Goal: Transaction & Acquisition: Purchase product/service

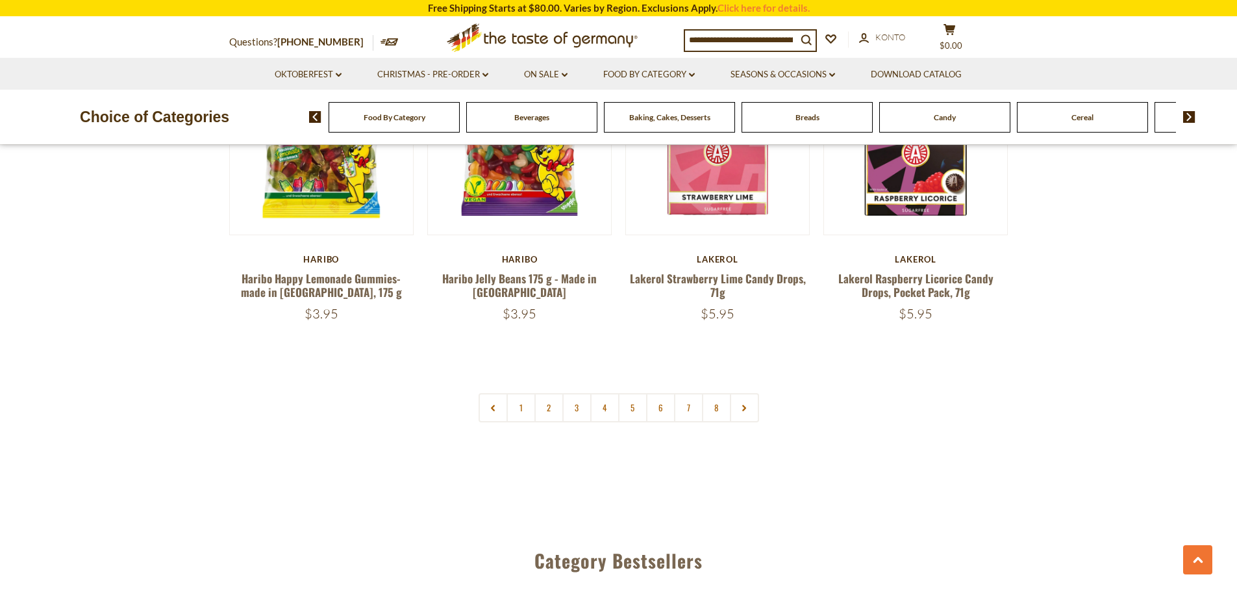
scroll to position [3182, 0]
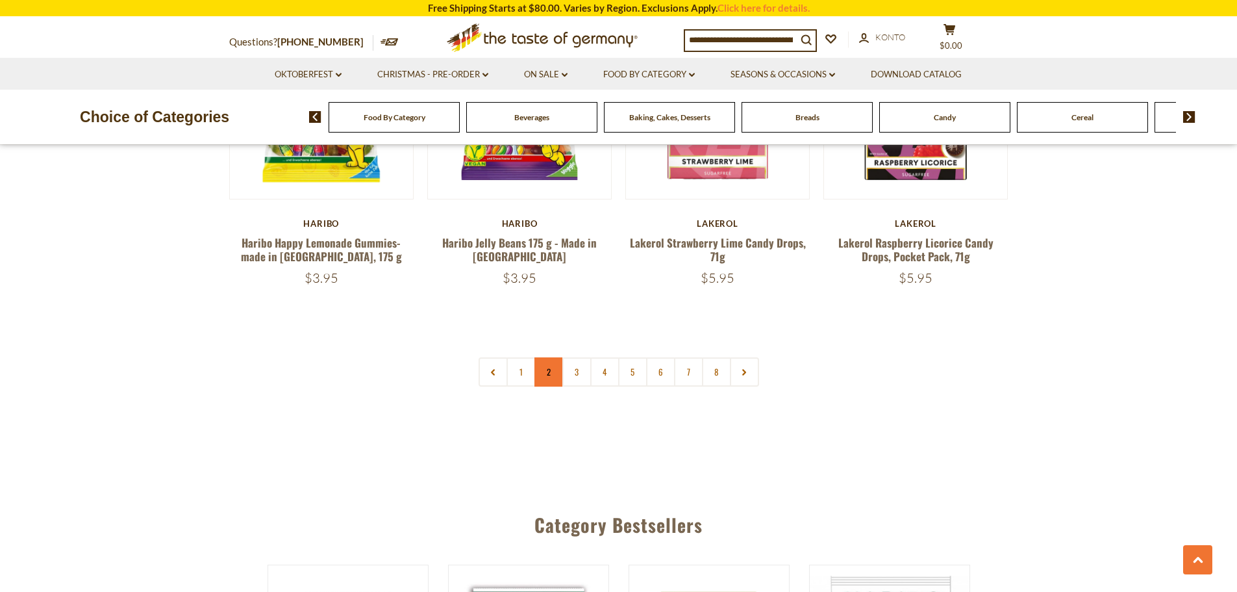
click at [544, 357] on link "2" at bounding box center [549, 371] width 29 height 29
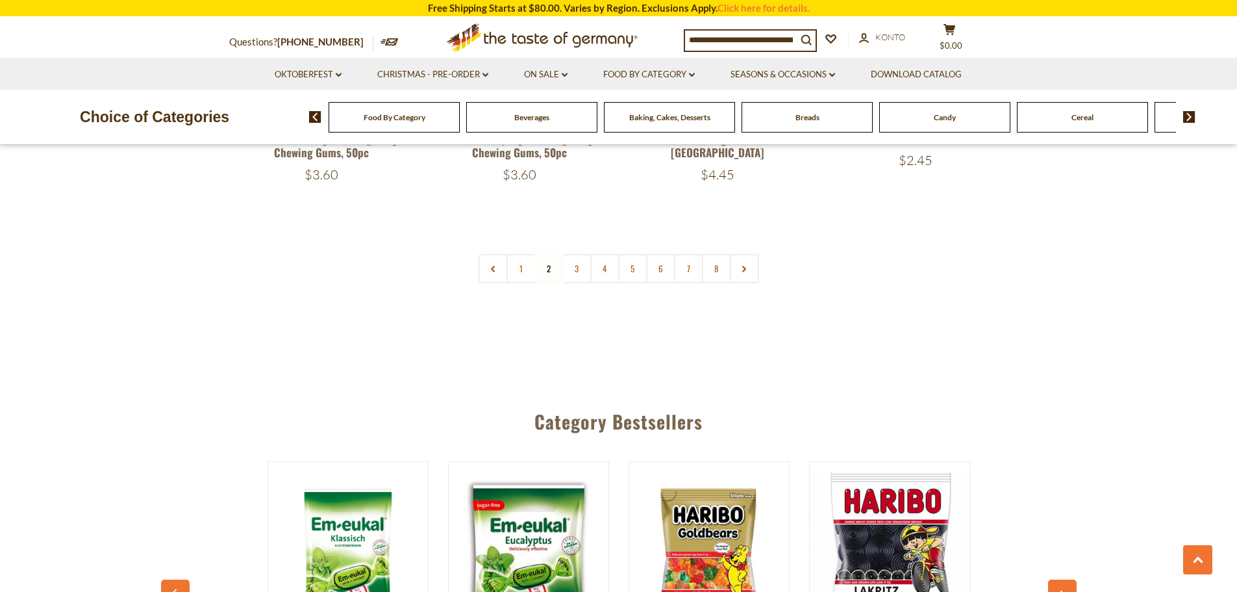
scroll to position [3274, 0]
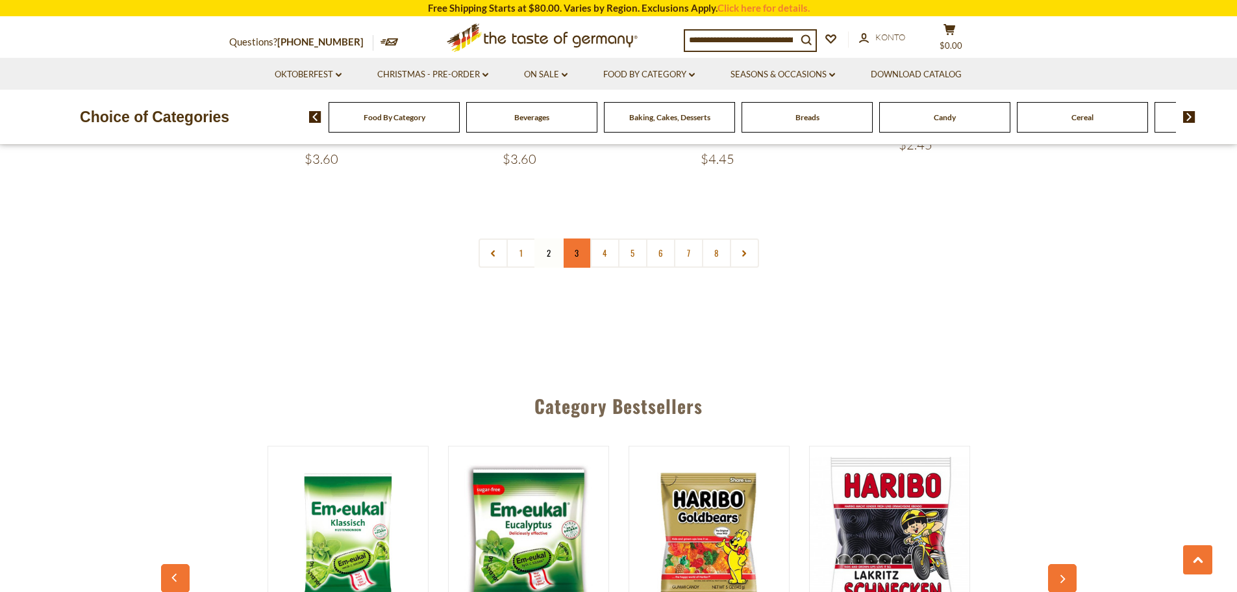
click at [573, 238] on link "3" at bounding box center [576, 252] width 29 height 29
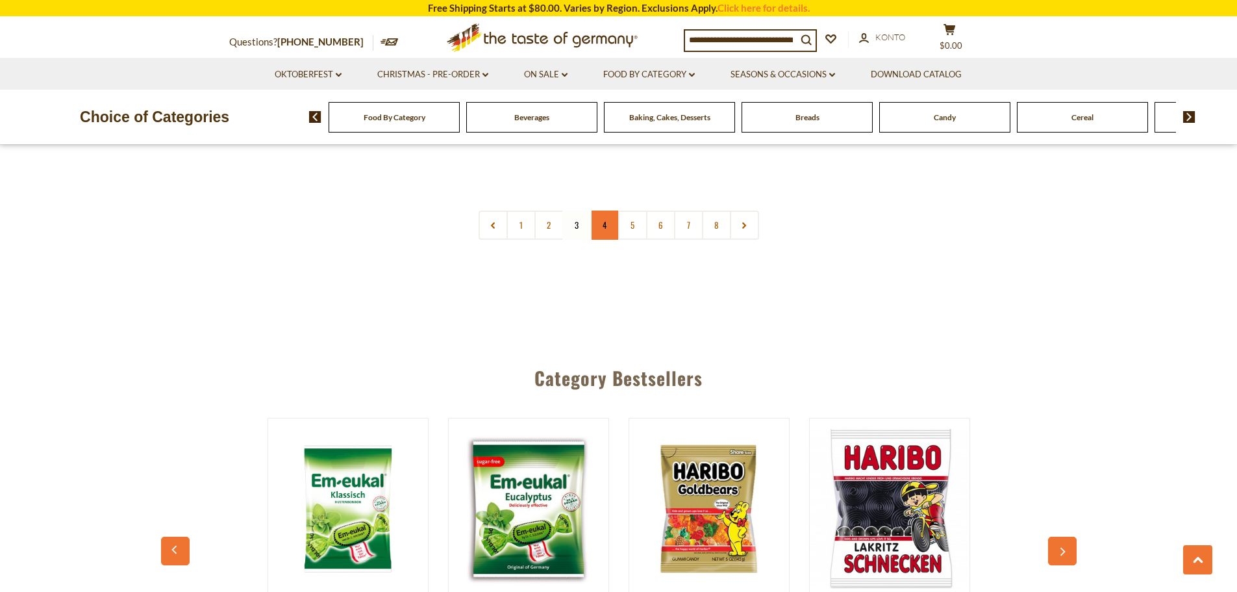
click at [603, 210] on link "4" at bounding box center [604, 224] width 29 height 29
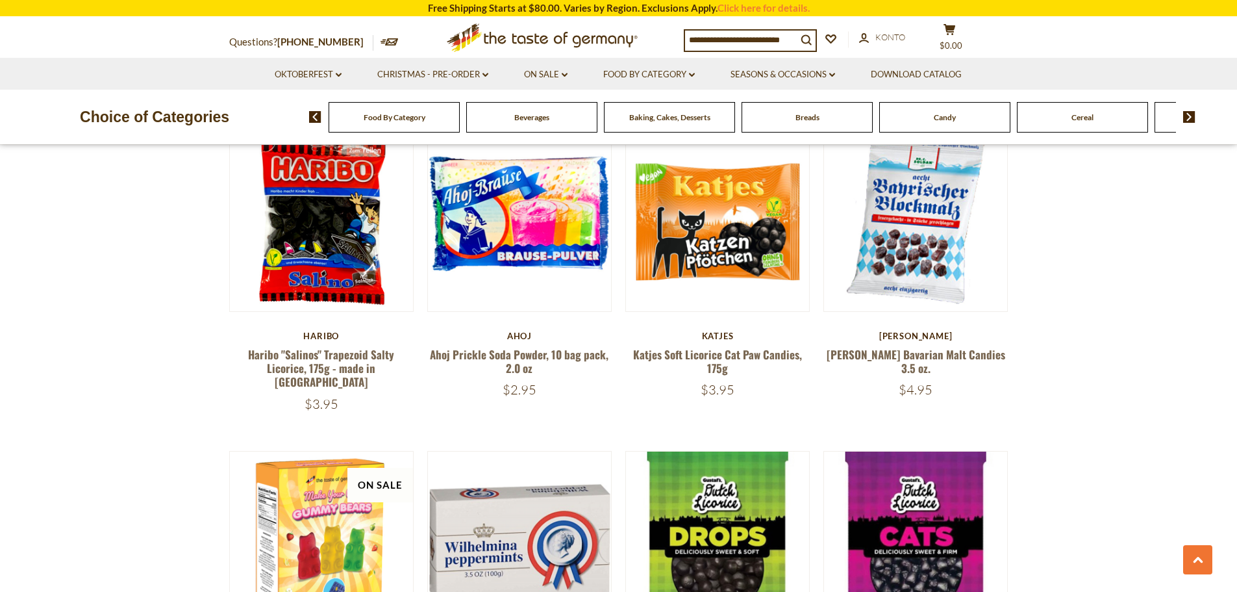
scroll to position [1754, 0]
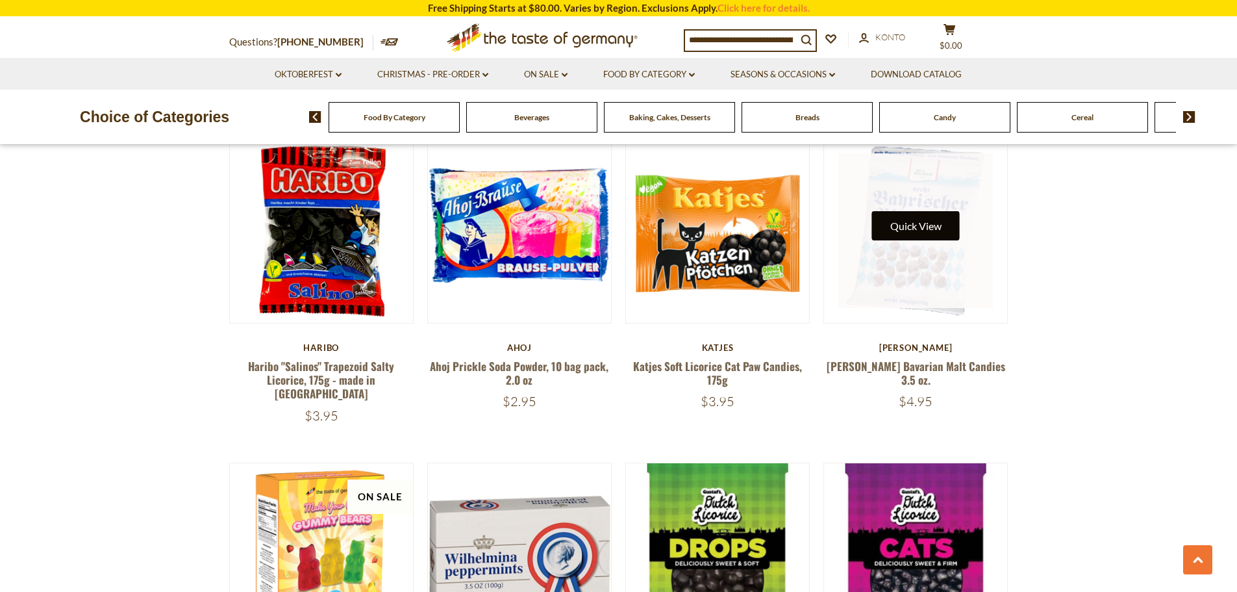
click at [922, 218] on button "Quick View" at bounding box center [916, 225] width 88 height 29
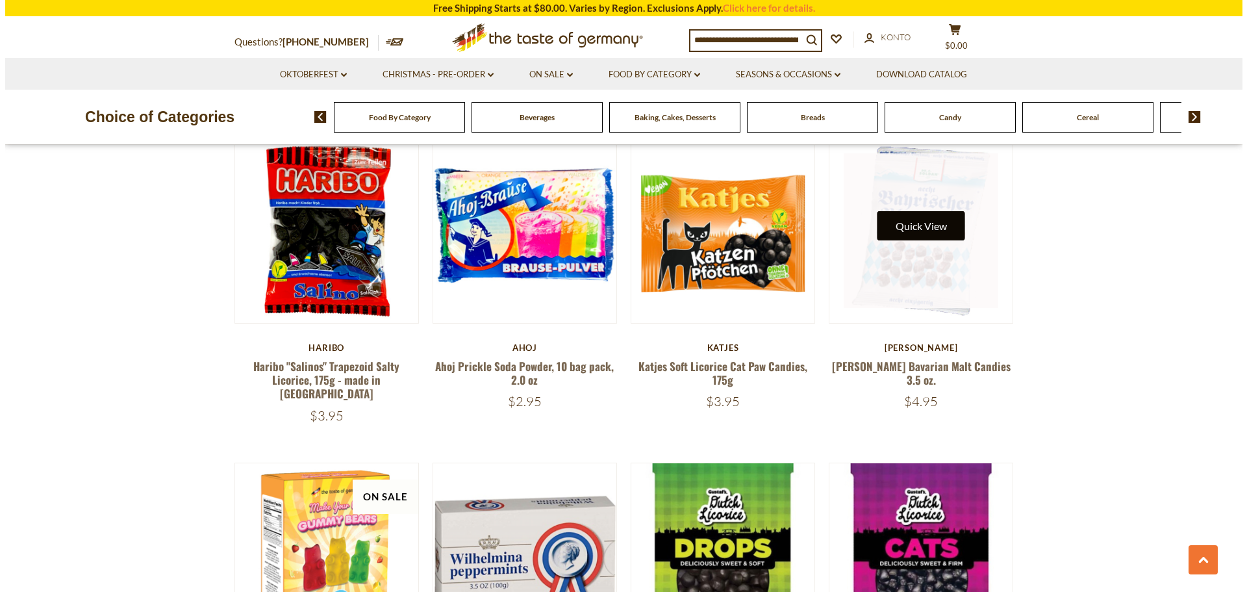
scroll to position [1757, 0]
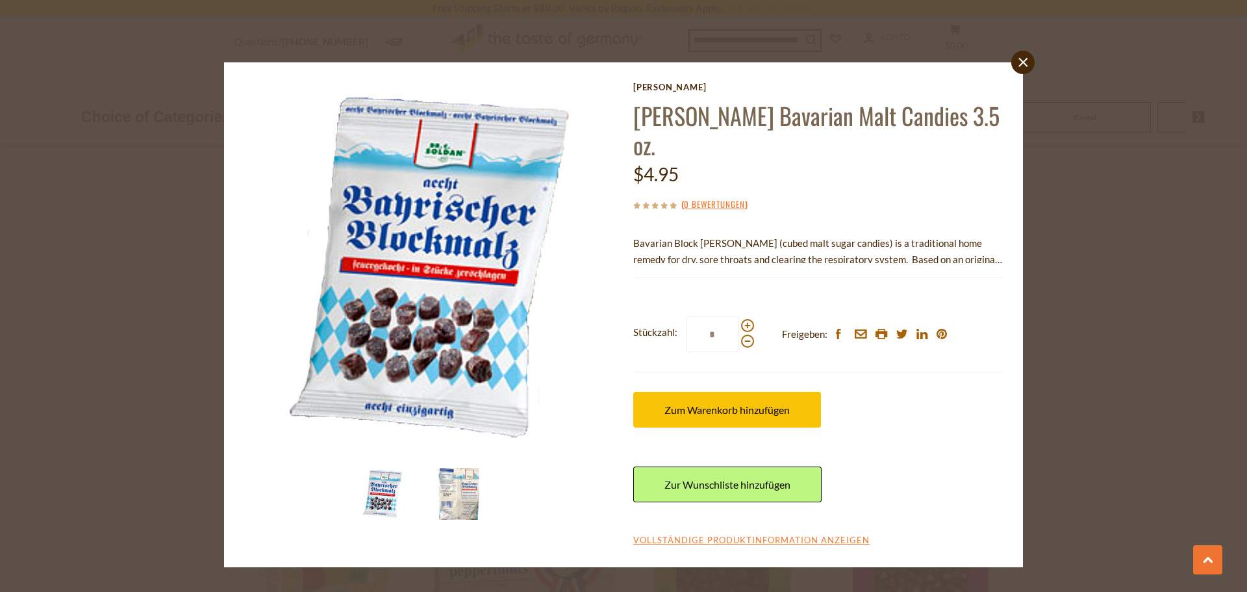
click at [463, 492] on img at bounding box center [459, 494] width 52 height 52
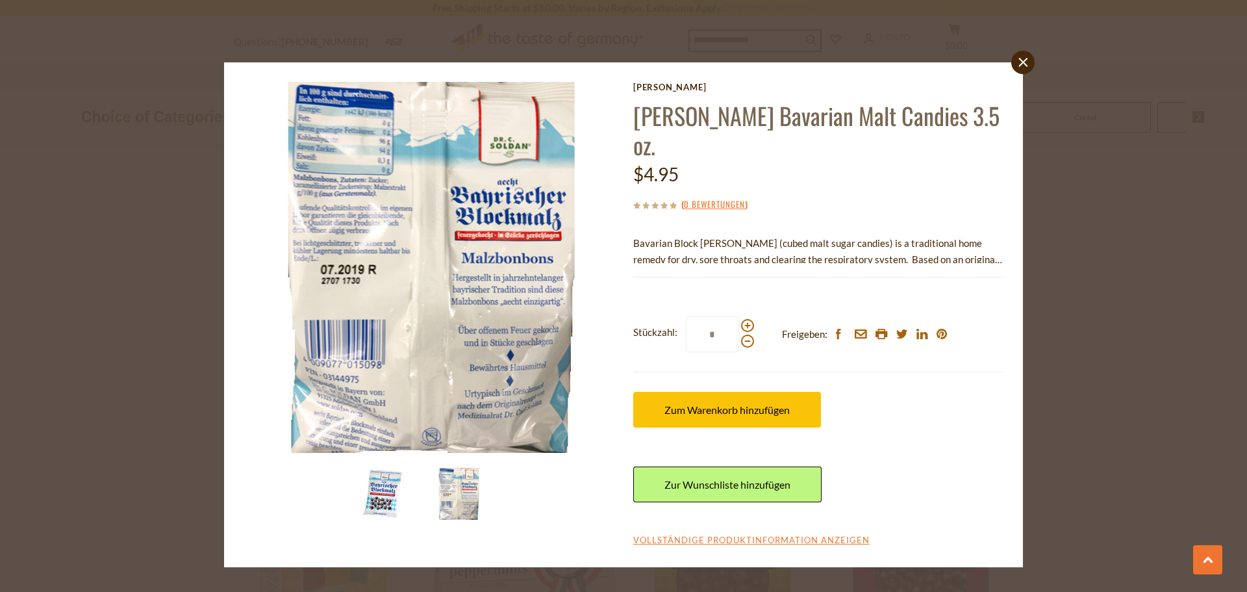
click at [392, 499] on img at bounding box center [383, 494] width 52 height 52
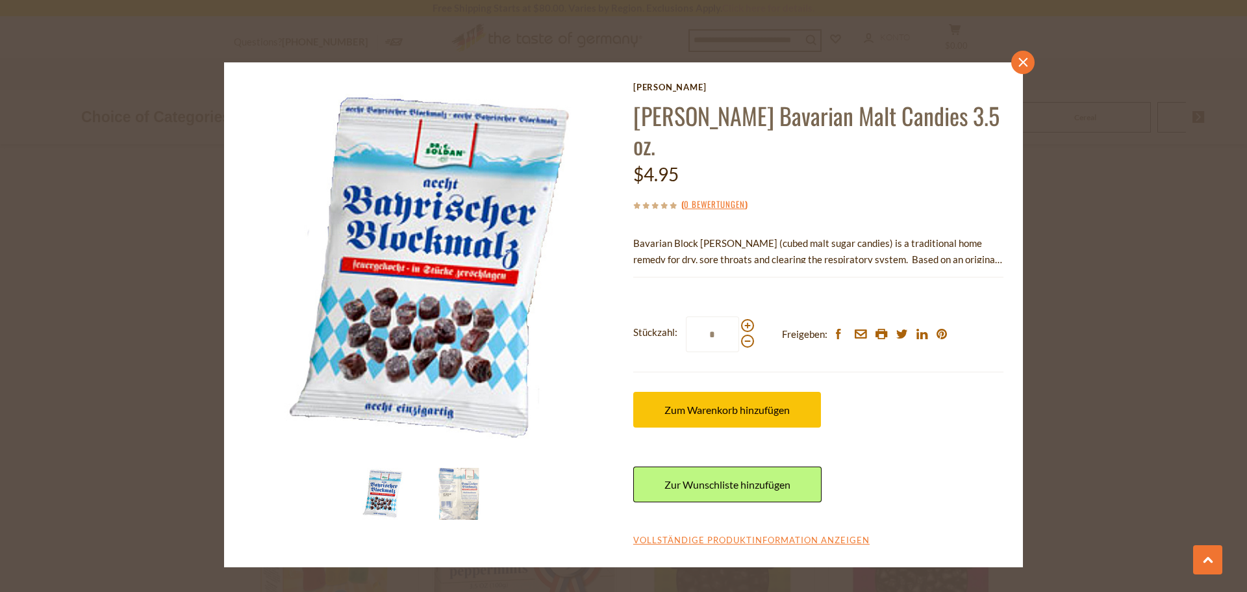
click at [1014, 66] on link "close" at bounding box center [1022, 62] width 23 height 23
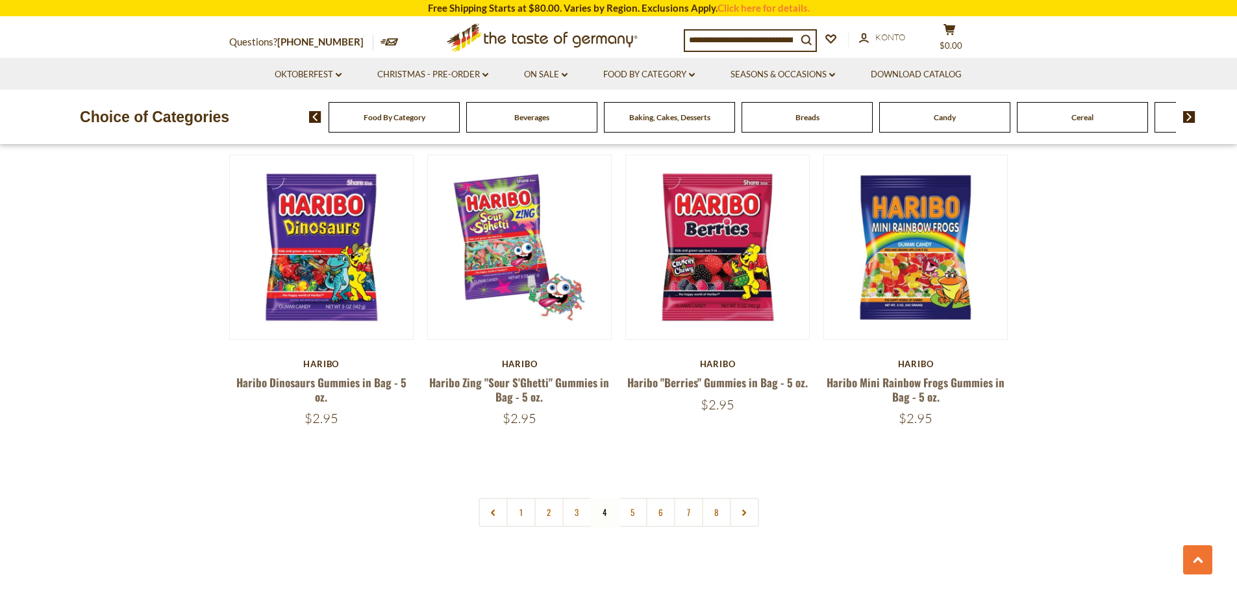
scroll to position [3118, 0]
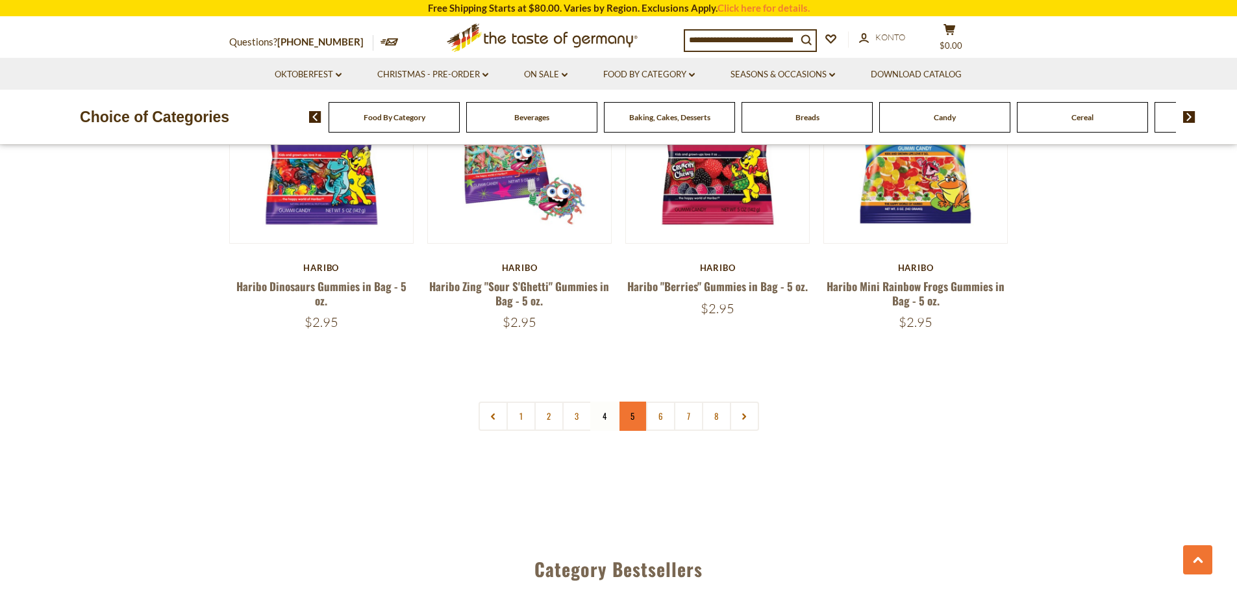
click at [630, 401] on link "5" at bounding box center [632, 415] width 29 height 29
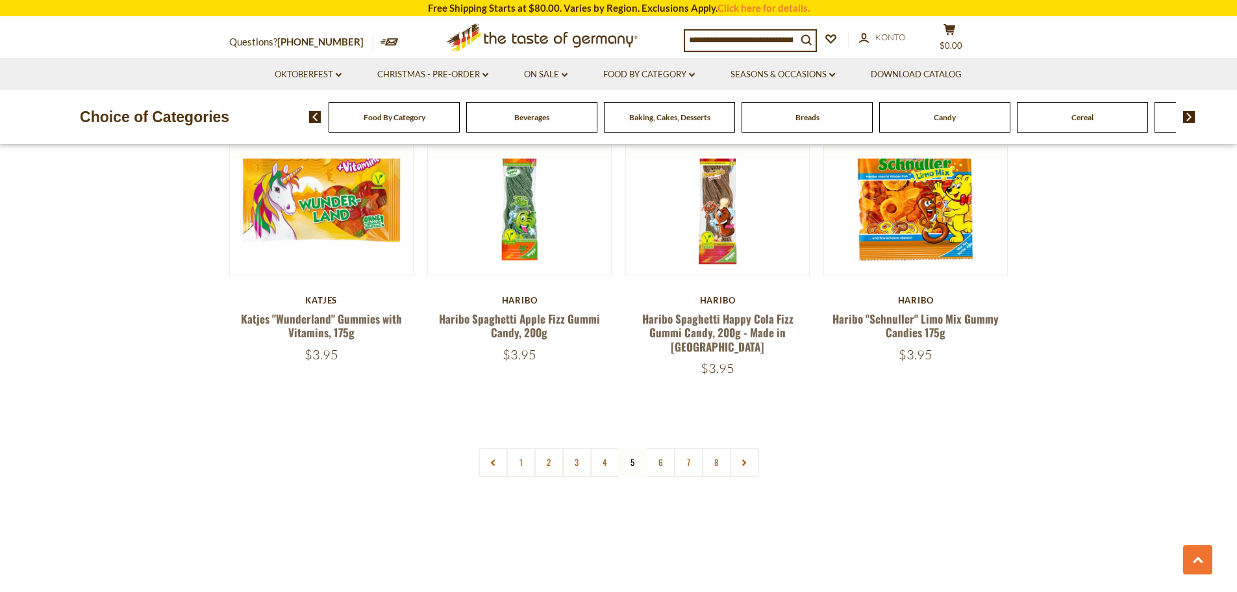
scroll to position [3079, 0]
click at [659, 447] on link "6" at bounding box center [660, 461] width 29 height 29
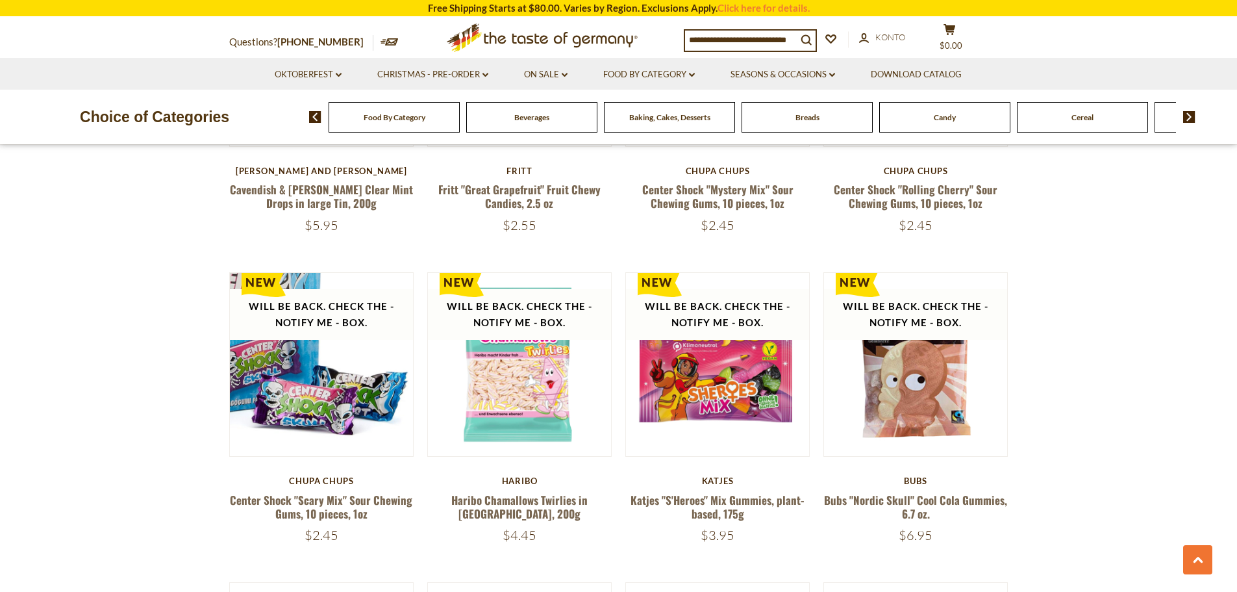
scroll to position [1455, 0]
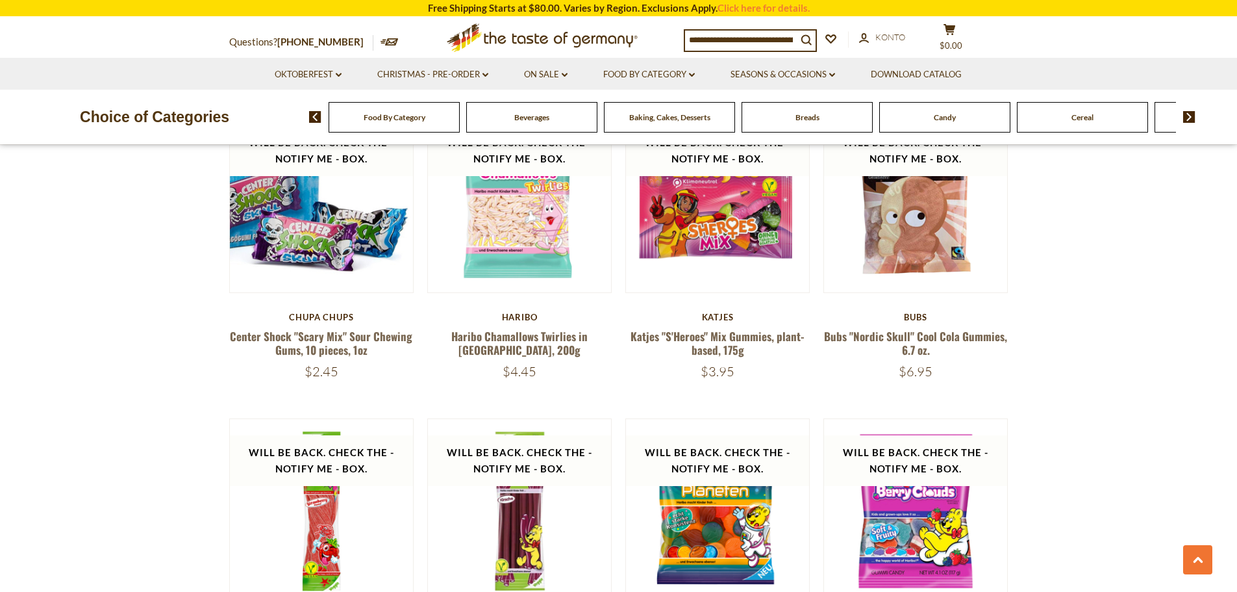
drag, startPoint x: 96, startPoint y: 380, endPoint x: 127, endPoint y: 488, distance: 112.0
click at [127, 488] on section "**********" at bounding box center [618, 586] width 1237 height 3160
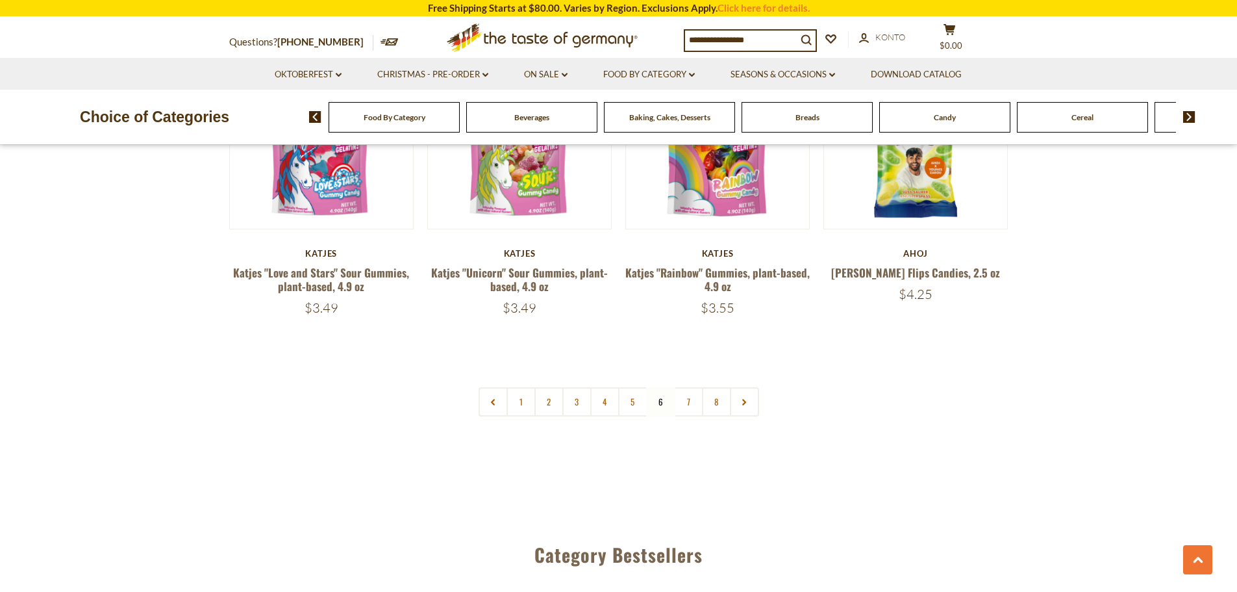
scroll to position [3144, 0]
